Goal: Transaction & Acquisition: Subscribe to service/newsletter

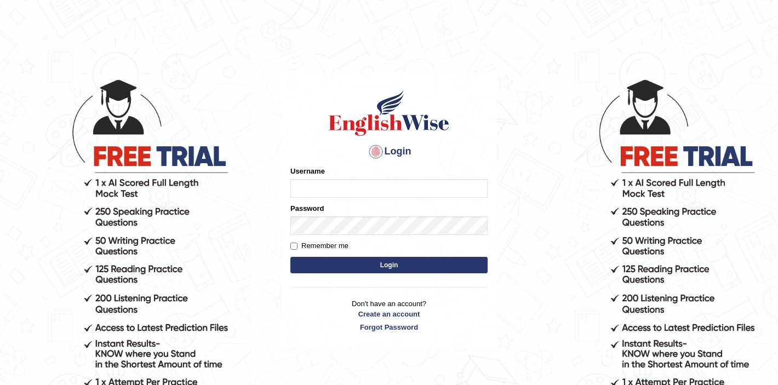
type input "Isha12"
click at [383, 266] on button "Login" at bounding box center [388, 265] width 197 height 16
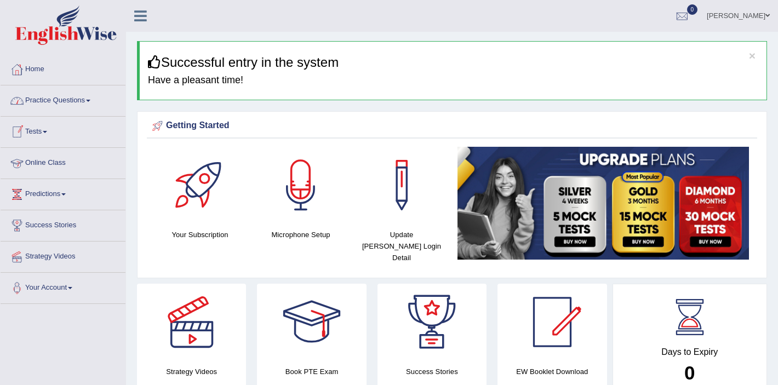
click at [70, 104] on link "Practice Questions" at bounding box center [63, 98] width 125 height 27
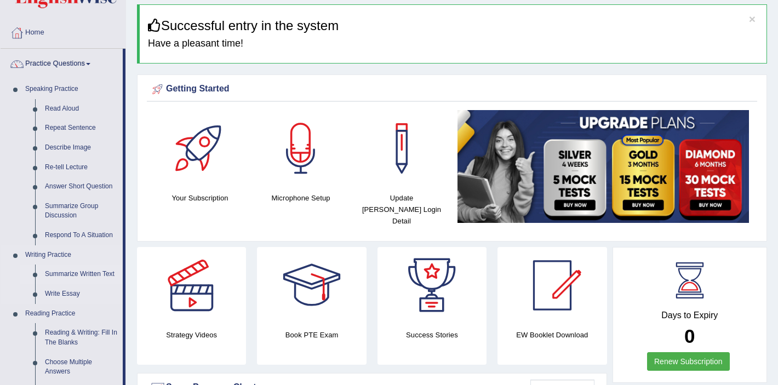
scroll to position [38, 0]
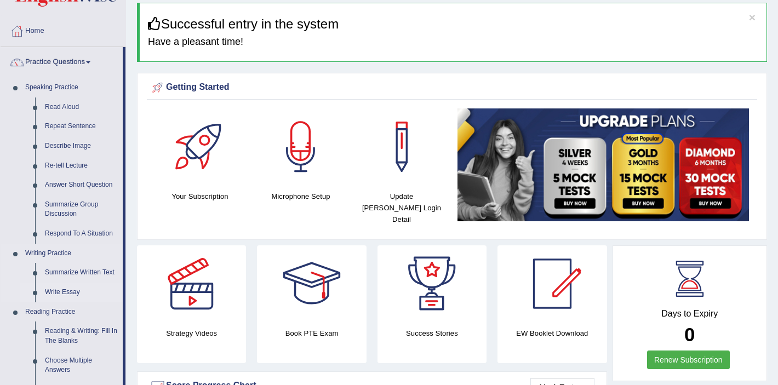
click at [68, 290] on link "Write Essay" at bounding box center [81, 293] width 83 height 20
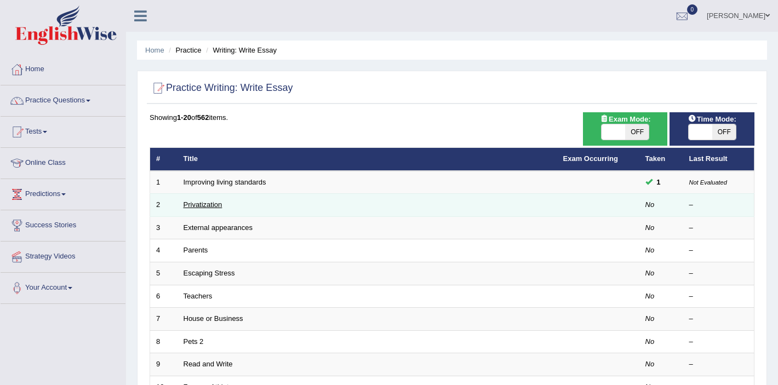
click at [198, 208] on link "Privatization" at bounding box center [202, 204] width 39 height 8
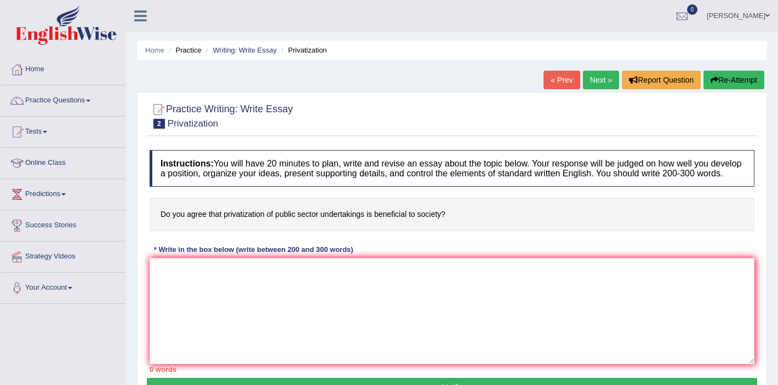
drag, startPoint x: 454, startPoint y: 219, endPoint x: 151, endPoint y: 227, distance: 303.0
click at [151, 227] on h4 "Do you agree that privatization of public sector undertakings is beneficial to …" at bounding box center [452, 214] width 605 height 33
click at [162, 223] on h4 "Do you agree that privatization of public sector undertakings is beneficial to …" at bounding box center [452, 214] width 605 height 33
drag, startPoint x: 162, startPoint y: 223, endPoint x: 234, endPoint y: 216, distance: 73.3
click at [236, 217] on h4 "Do you agree that privatization of public sector undertakings is beneficial to …" at bounding box center [452, 214] width 605 height 33
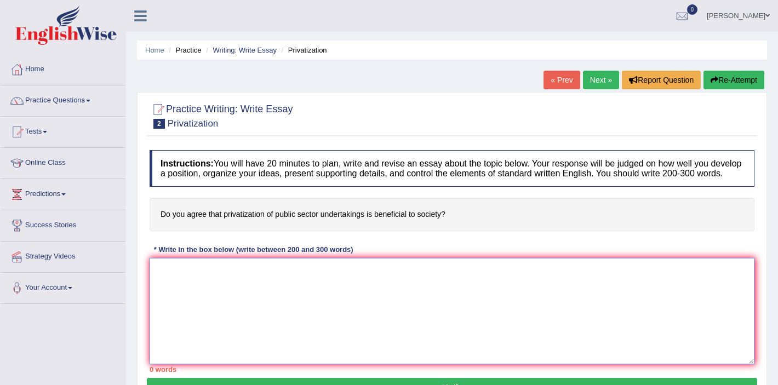
click at [254, 339] on textarea at bounding box center [452, 311] width 605 height 106
type textarea "n"
click at [482, 297] on textarea at bounding box center [452, 311] width 605 height 106
paste textarea "The increasing influence of privatization of public sector undertakings on our …"
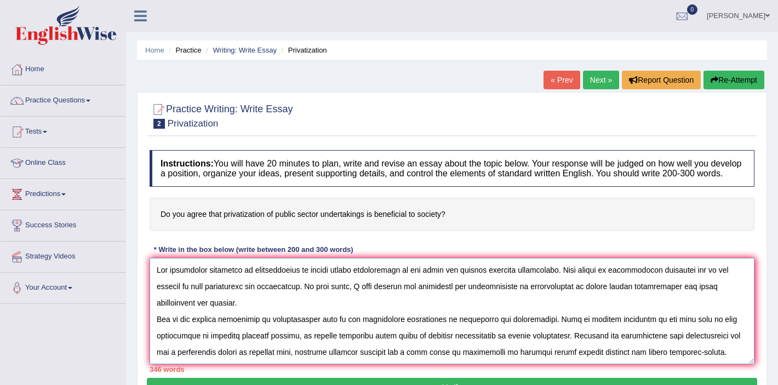
click at [192, 311] on textarea at bounding box center [452, 311] width 605 height 106
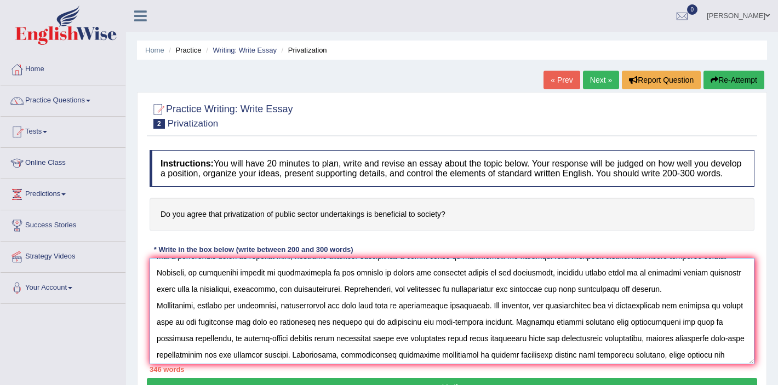
scroll to position [97, 0]
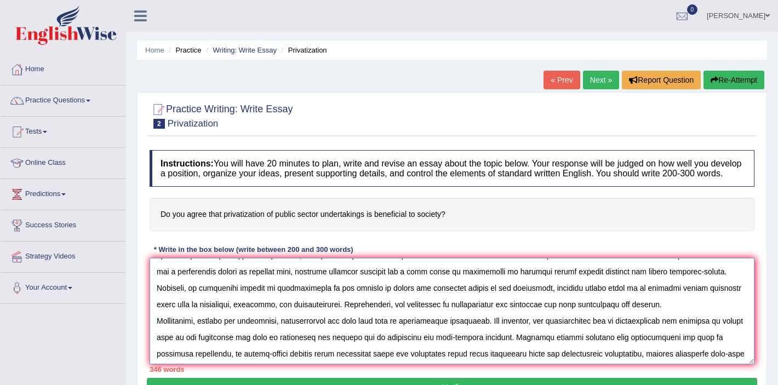
click at [618, 320] on textarea at bounding box center [452, 311] width 605 height 106
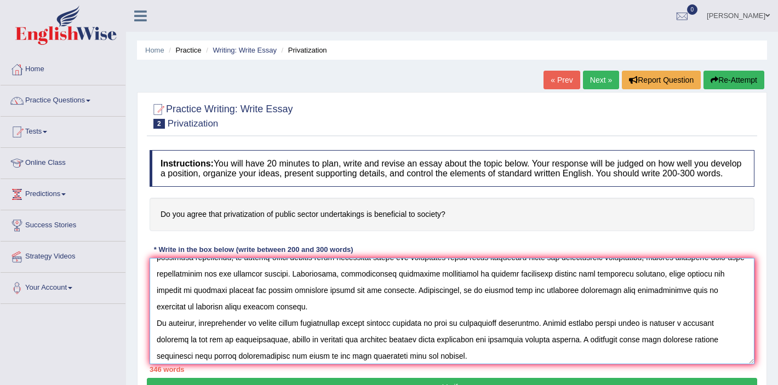
scroll to position [214, 0]
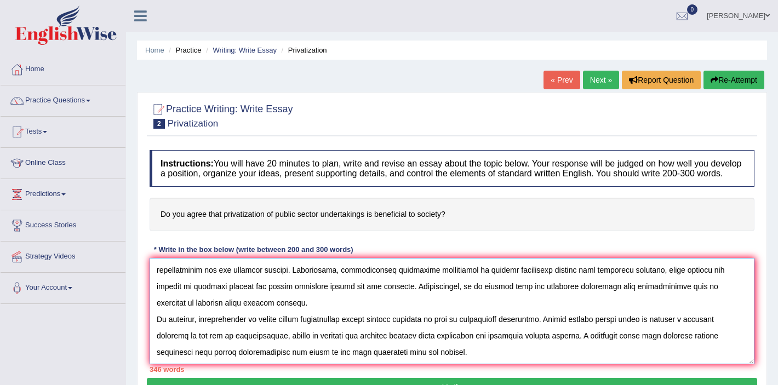
click at [252, 315] on textarea at bounding box center [452, 311] width 605 height 106
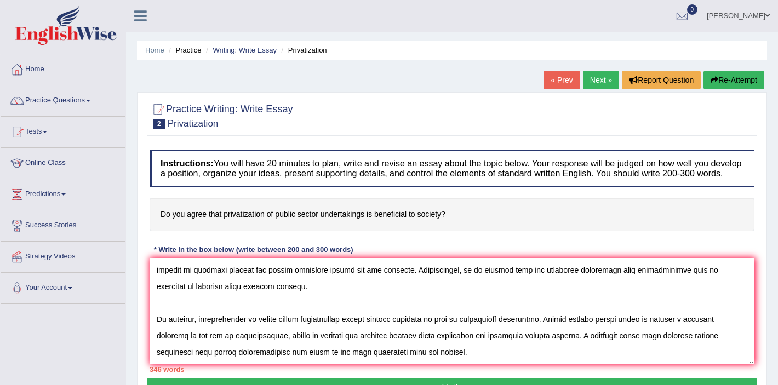
scroll to position [190, 0]
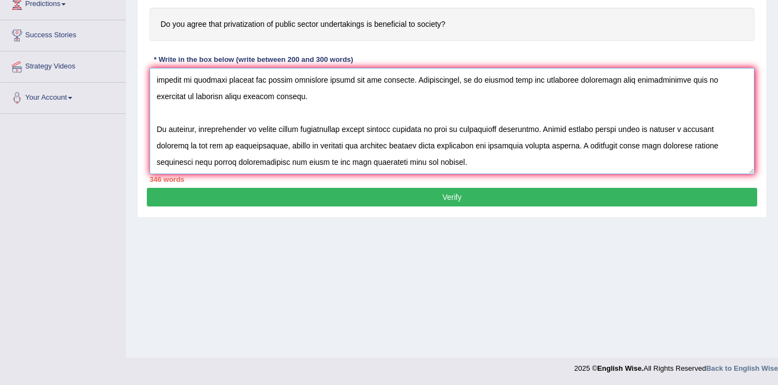
type textarea "The increasing influence of privatization of public sector undertakings on our …"
click at [433, 205] on button "Verify" at bounding box center [452, 197] width 610 height 19
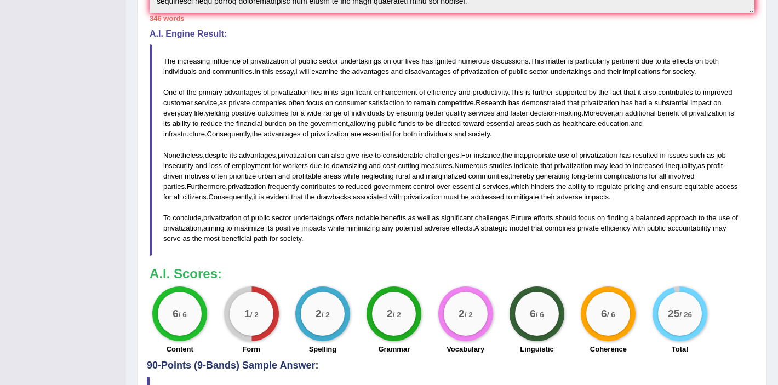
scroll to position [0, 0]
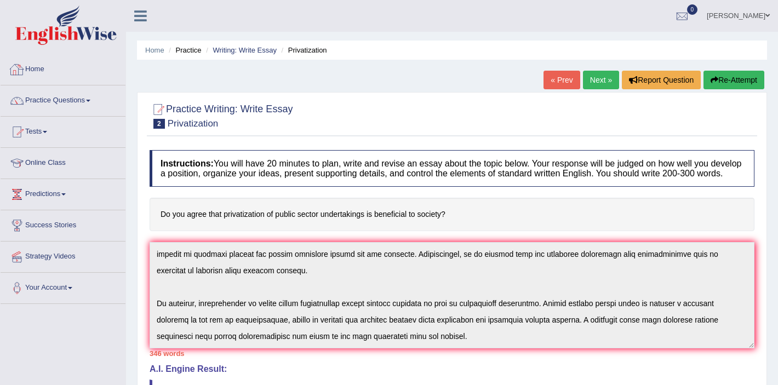
click at [36, 64] on link "Home" at bounding box center [63, 67] width 125 height 27
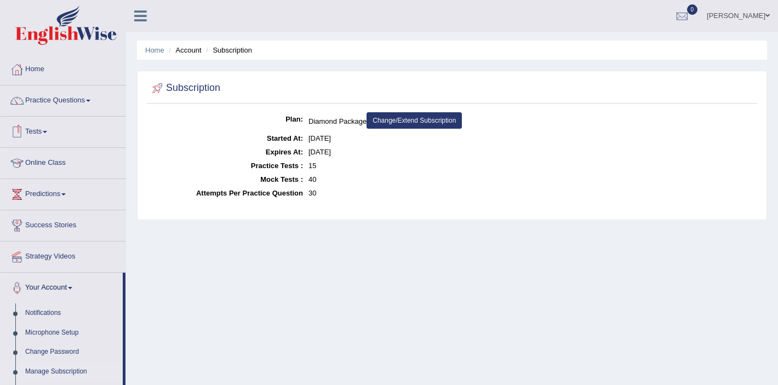
click at [400, 117] on link "Change/Extend Subscription" at bounding box center [413, 120] width 95 height 16
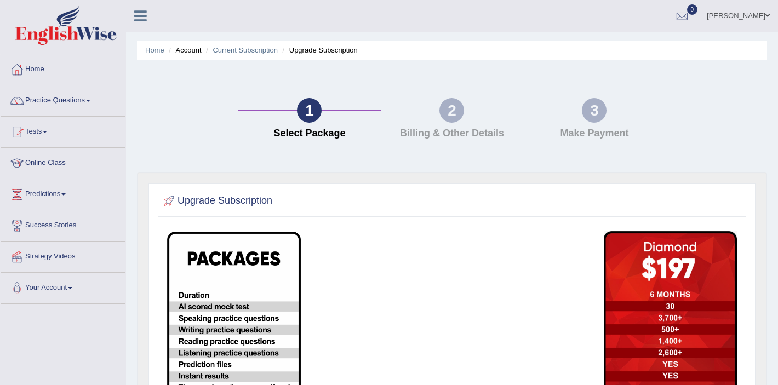
click at [197, 200] on h2 "Upgrade Subscription" at bounding box center [216, 201] width 111 height 16
click at [309, 111] on div "1" at bounding box center [309, 110] width 25 height 25
click at [320, 45] on li "Upgrade Subscription" at bounding box center [319, 50] width 78 height 10
click at [186, 47] on li "Account" at bounding box center [183, 50] width 35 height 10
click at [189, 55] on ul "Home Account Current Subscription Upgrade Subscription" at bounding box center [452, 50] width 630 height 19
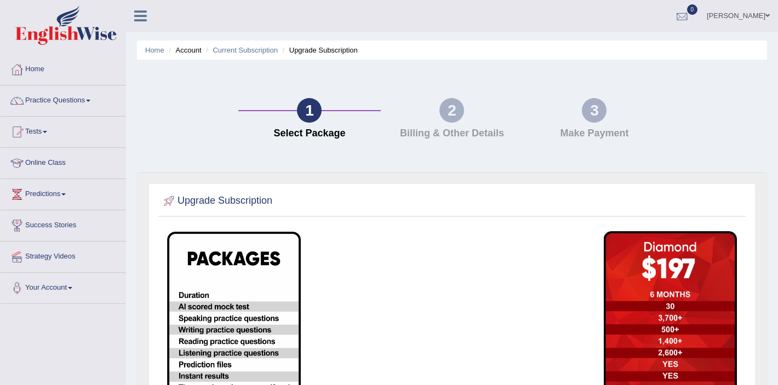
click at [690, 16] on div at bounding box center [682, 16] width 16 height 16
click at [38, 167] on link "Online Class" at bounding box center [63, 161] width 125 height 27
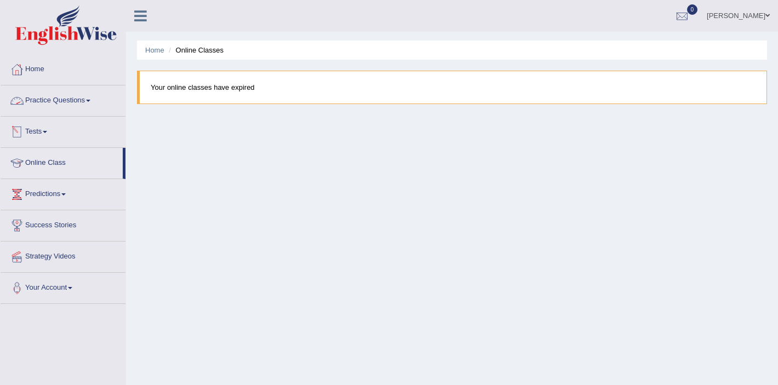
click at [202, 47] on li "Online Classes" at bounding box center [195, 50] width 58 height 10
click at [44, 76] on link "Home" at bounding box center [63, 67] width 125 height 27
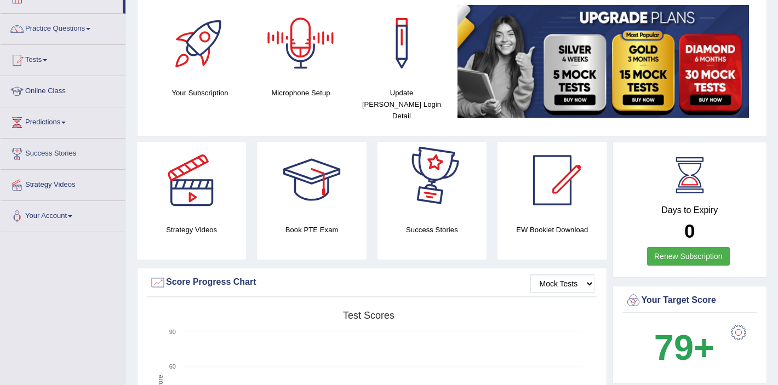
scroll to position [73, 0]
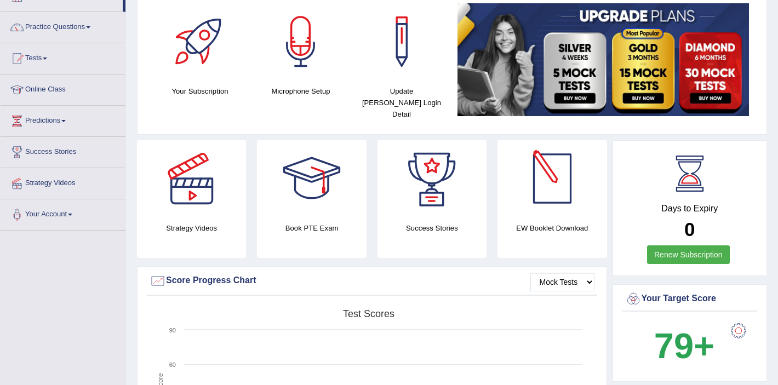
click at [710, 249] on link "Renew Subscription" at bounding box center [688, 254] width 83 height 19
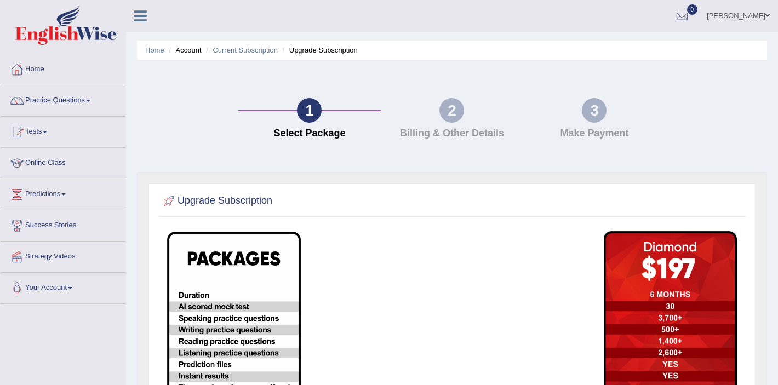
click at [216, 200] on h2 "Upgrade Subscription" at bounding box center [216, 201] width 111 height 16
click at [203, 304] on img at bounding box center [234, 382] width 134 height 300
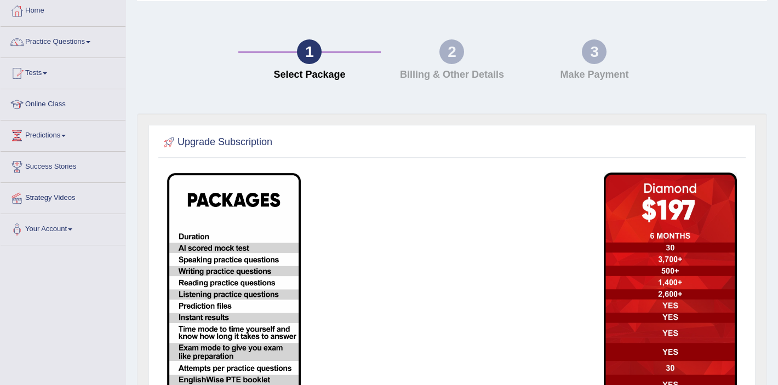
scroll to position [231, 0]
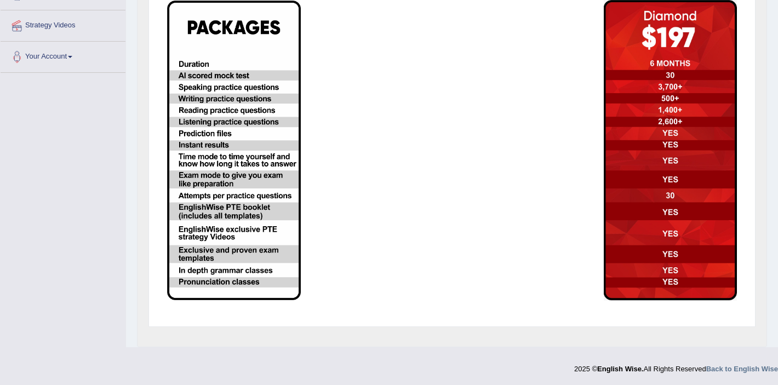
click at [204, 243] on img at bounding box center [234, 151] width 134 height 300
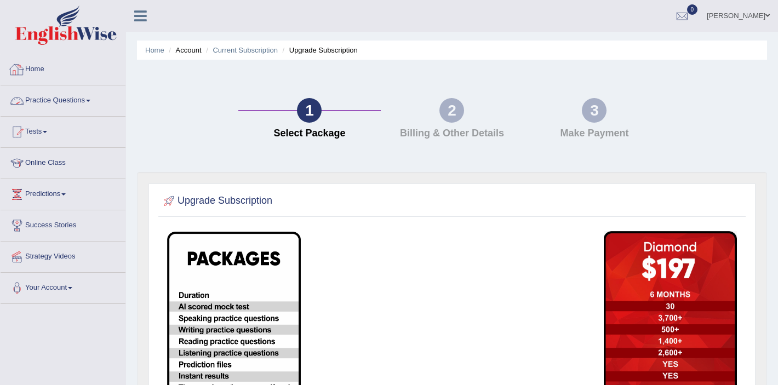
click at [36, 80] on link "Home" at bounding box center [63, 67] width 125 height 27
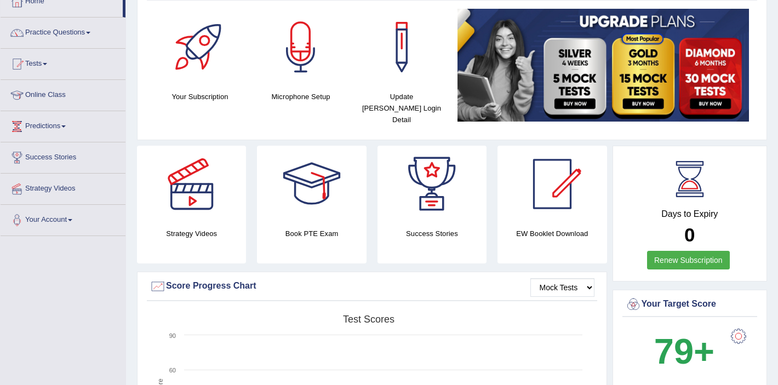
scroll to position [75, 0]
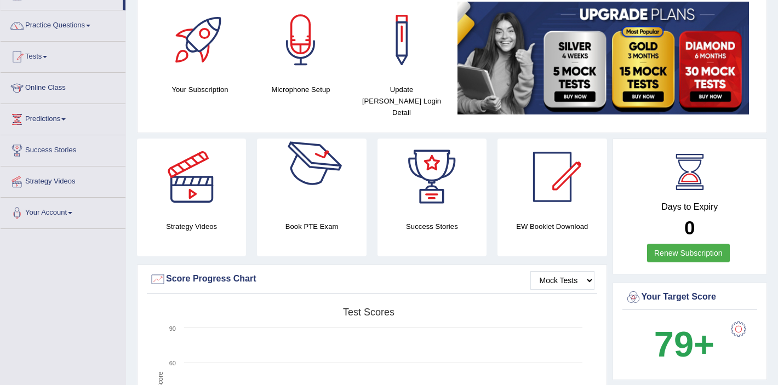
click at [312, 177] on div at bounding box center [311, 177] width 77 height 77
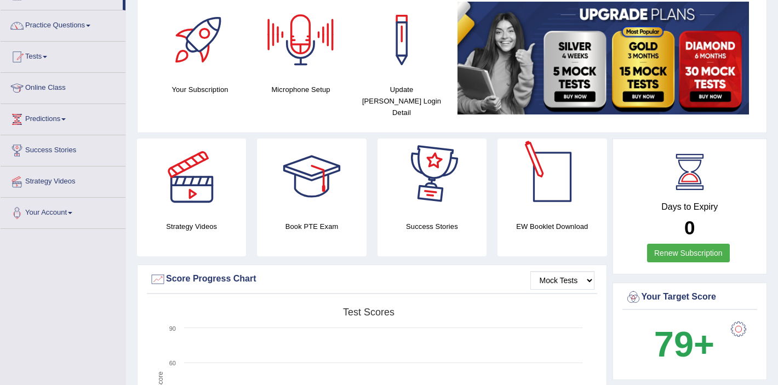
click at [549, 189] on div at bounding box center [552, 177] width 77 height 77
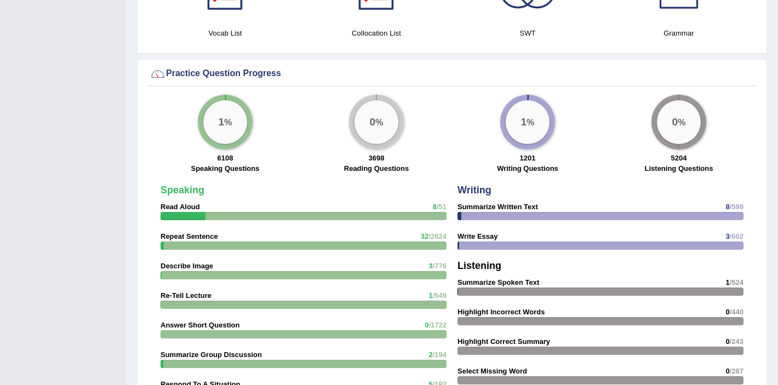
scroll to position [0, 0]
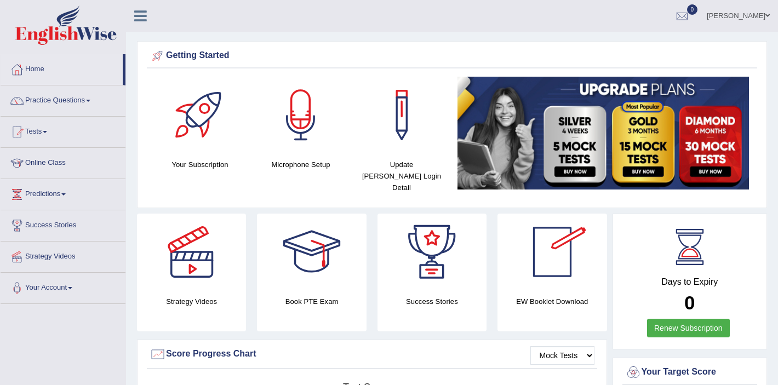
click at [421, 247] on div at bounding box center [431, 252] width 77 height 77
